Goal: Check status: Check status

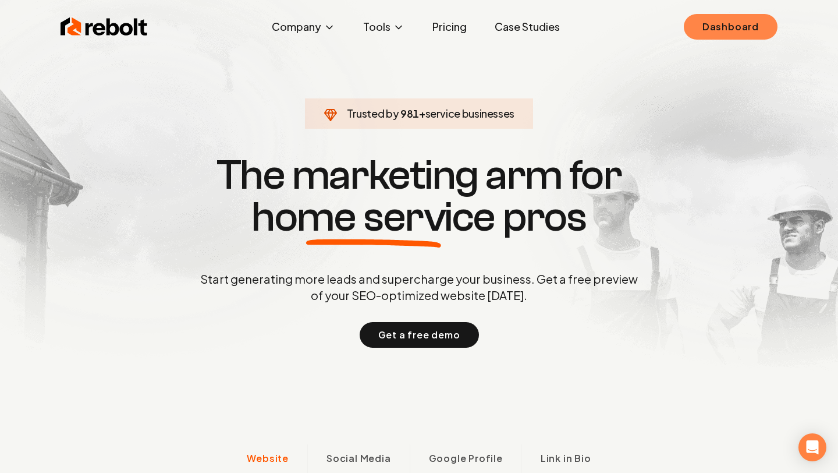
click at [739, 18] on link "Dashboard" at bounding box center [731, 27] width 94 height 26
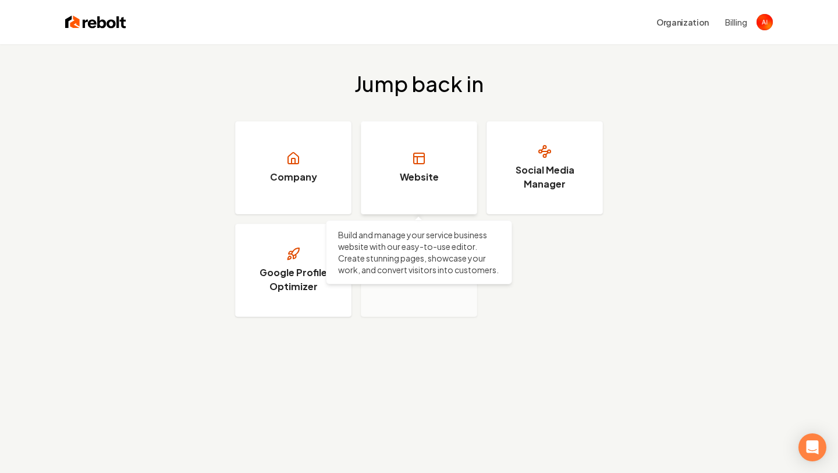
click at [430, 176] on h3 "Website" at bounding box center [419, 177] width 39 height 14
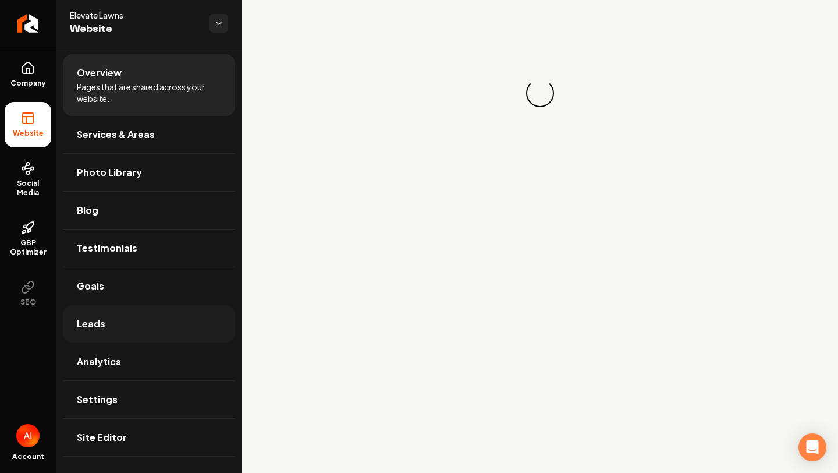
click at [126, 326] on link "Leads" at bounding box center [149, 323] width 172 height 37
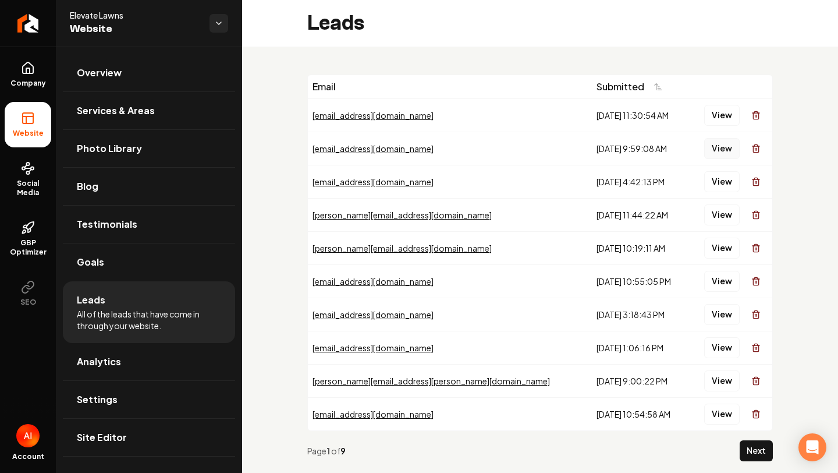
click at [718, 156] on button "View" at bounding box center [721, 148] width 35 height 21
click at [729, 184] on button "View" at bounding box center [721, 181] width 35 height 21
click at [740, 212] on div "View" at bounding box center [730, 214] width 74 height 23
click at [727, 223] on button "View" at bounding box center [721, 214] width 35 height 21
click at [723, 251] on button "View" at bounding box center [721, 247] width 35 height 21
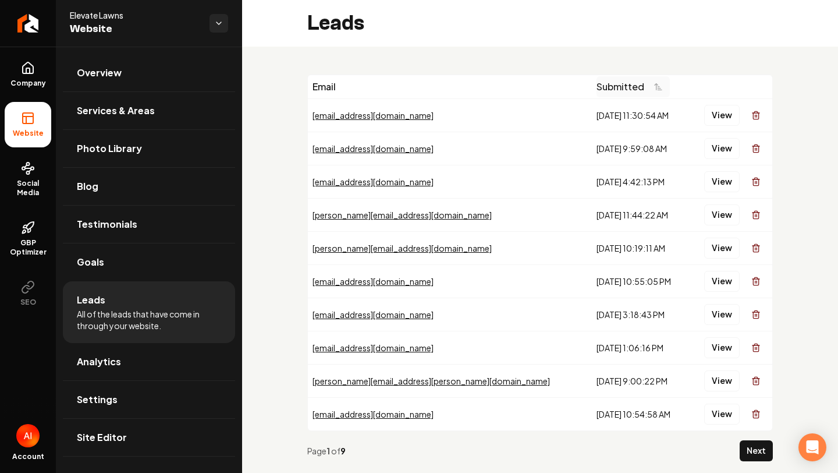
scroll to position [25, 0]
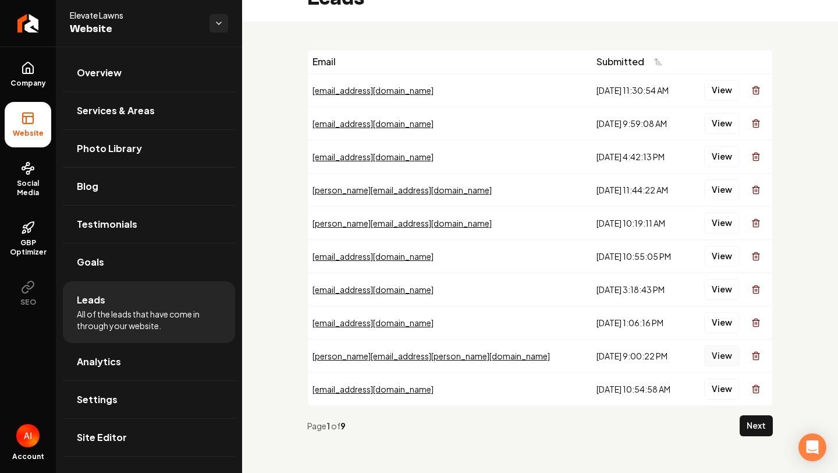
click at [729, 359] on button "View" at bounding box center [721, 355] width 35 height 21
